Goal: Find specific page/section: Find specific page/section

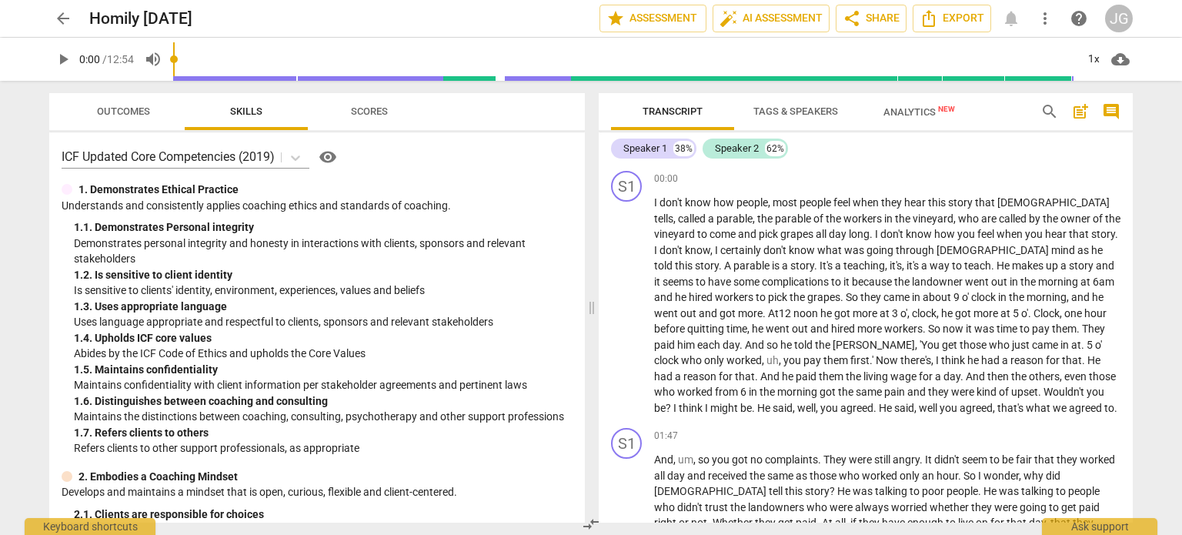
click at [62, 13] on span "arrow_back" at bounding box center [63, 18] width 18 height 18
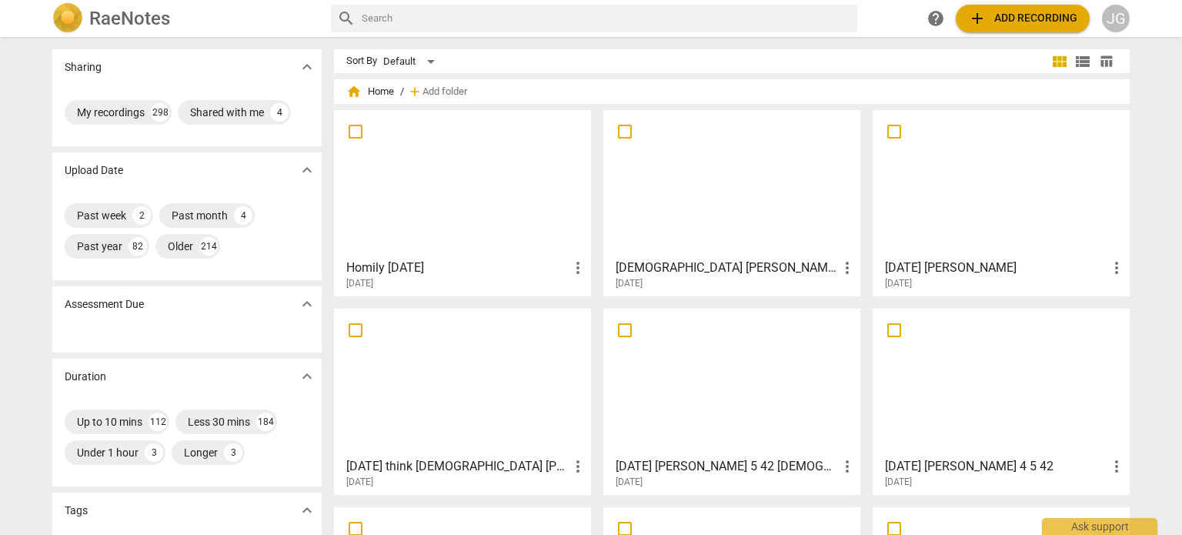
click at [406, 18] on input "text" at bounding box center [606, 18] width 489 height 25
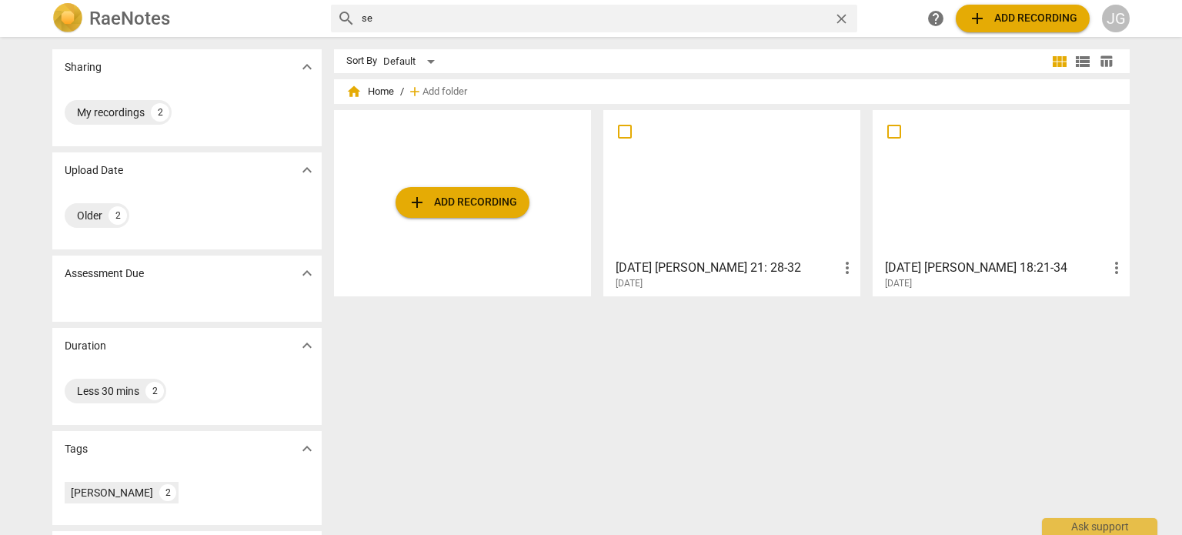
type input "s"
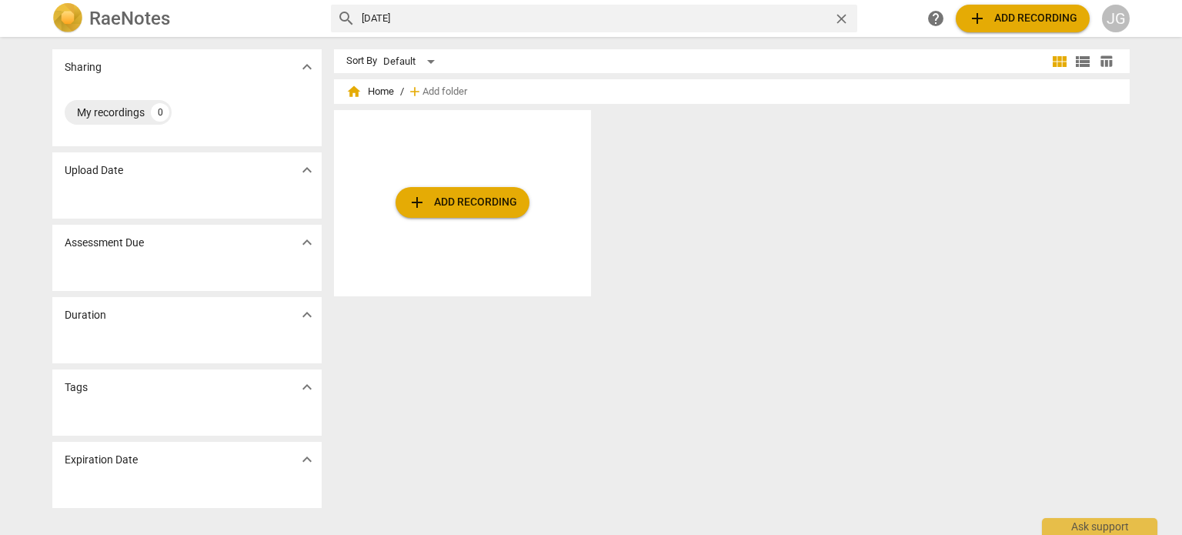
click at [406, 16] on input "[DATE]" at bounding box center [595, 18] width 466 height 25
type input "[DATE]"
